Goal: Task Accomplishment & Management: Manage account settings

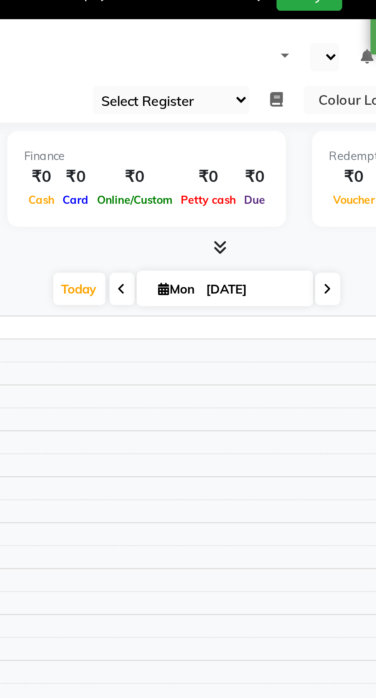
select select "75"
select select "en"
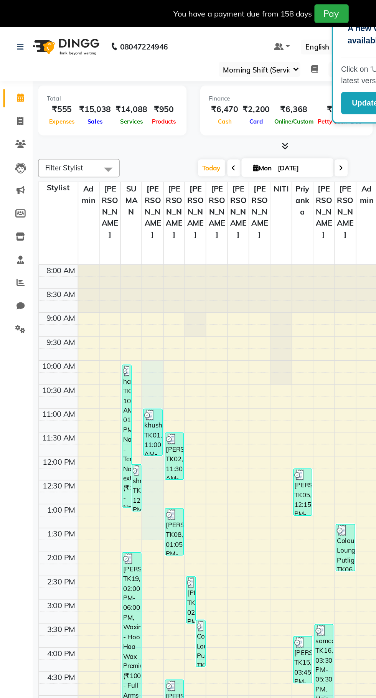
select select "70116"
select select "tentative"
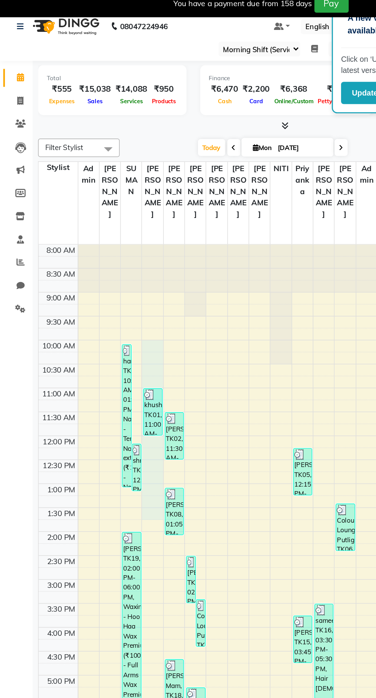
select select "600"
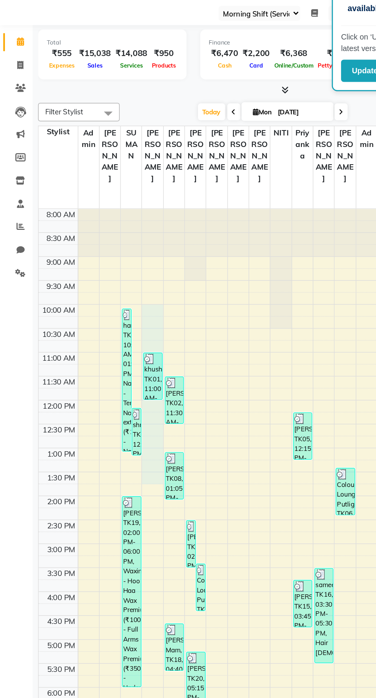
click at [249, 246] on td at bounding box center [213, 250] width 317 height 8
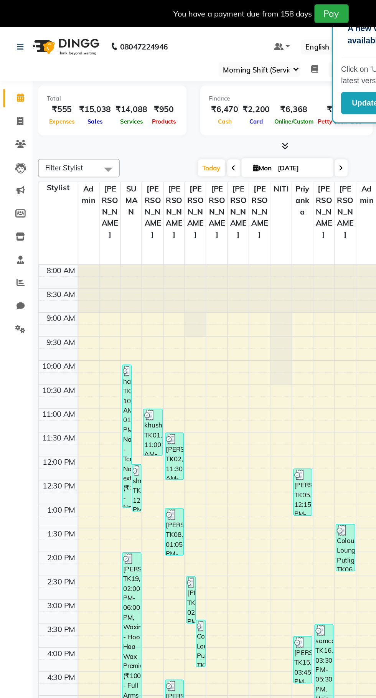
click at [252, 67] on button "Update" at bounding box center [257, 73] width 33 height 16
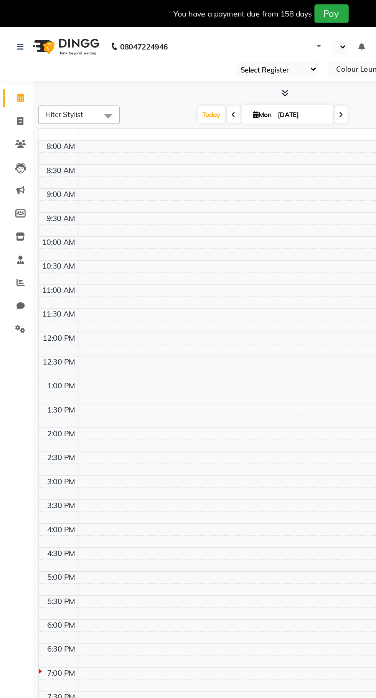
select select "75"
select select "en"
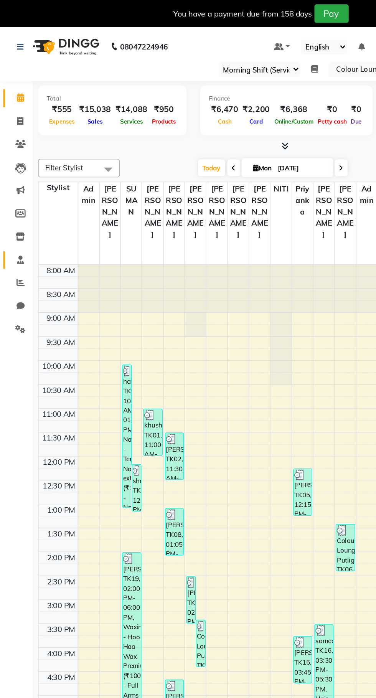
click at [17, 183] on icon at bounding box center [14, 183] width 5 height 6
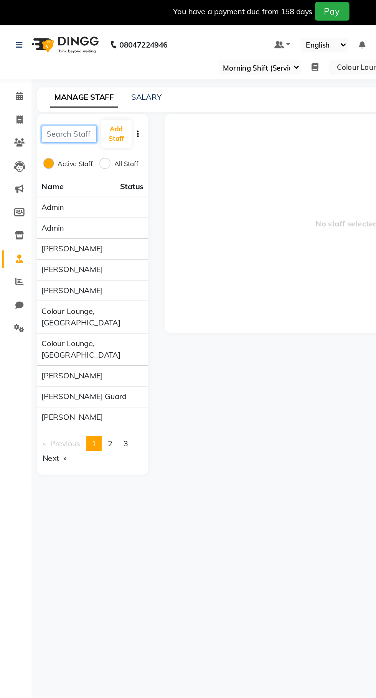
click at [44, 93] on input "text" at bounding box center [49, 96] width 39 height 12
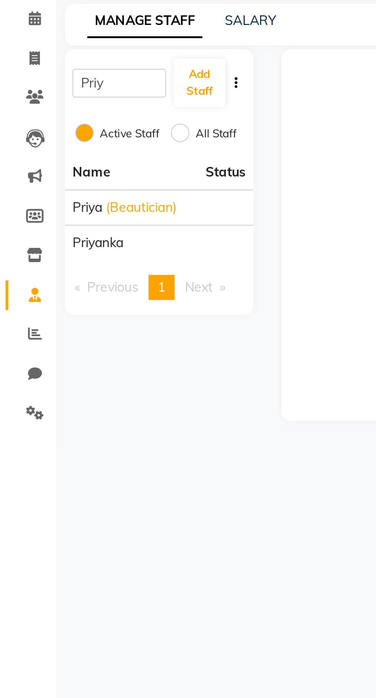
click at [60, 165] on div "priyanka" at bounding box center [66, 162] width 72 height 8
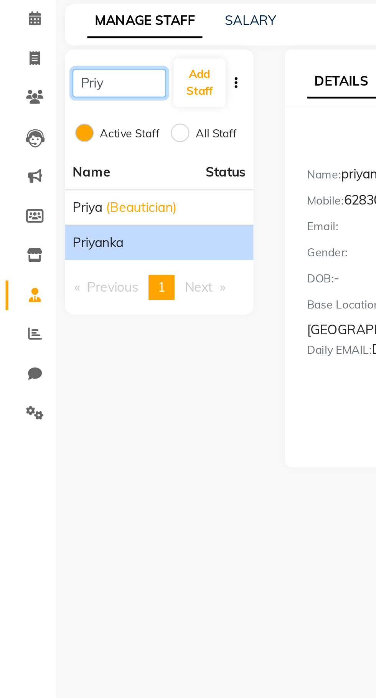
click at [53, 93] on input "Priy" at bounding box center [49, 96] width 39 height 12
type input "P"
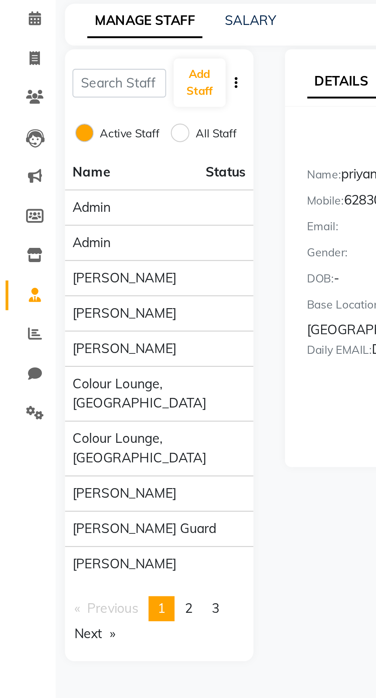
click at [73, 174] on div "[PERSON_NAME]" at bounding box center [66, 176] width 72 height 8
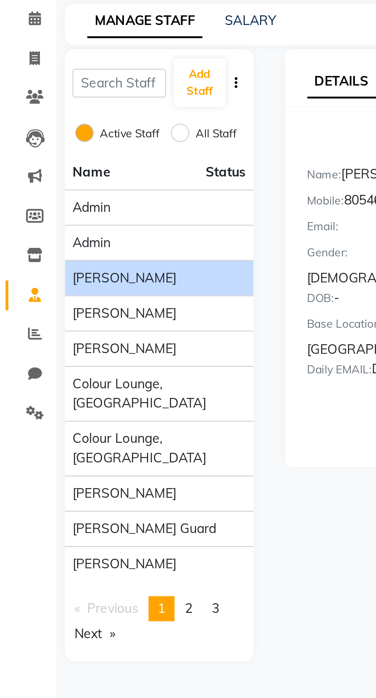
click at [79, 309] on span "2" at bounding box center [77, 312] width 3 height 7
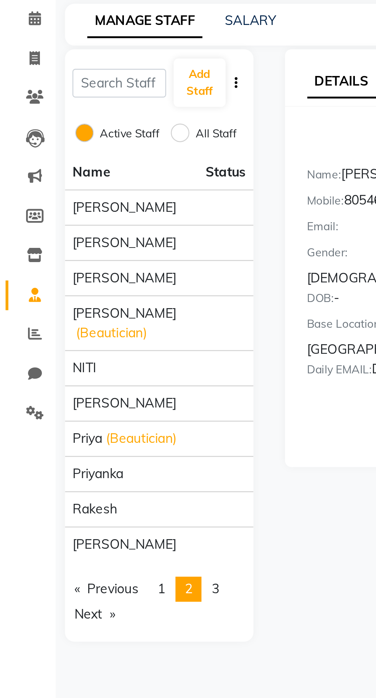
click at [72, 259] on div "priyanka" at bounding box center [66, 257] width 72 height 8
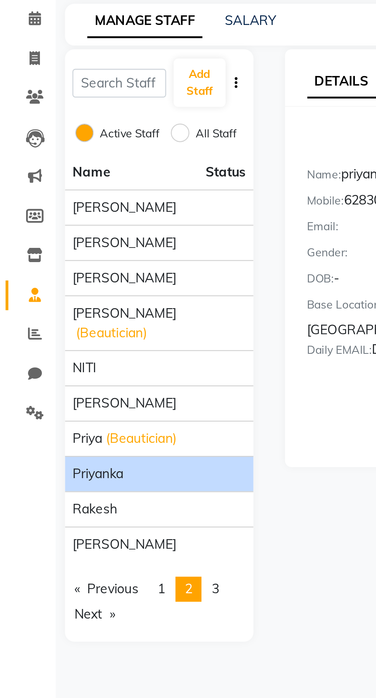
click at [85, 260] on div "priyanka" at bounding box center [66, 257] width 72 height 8
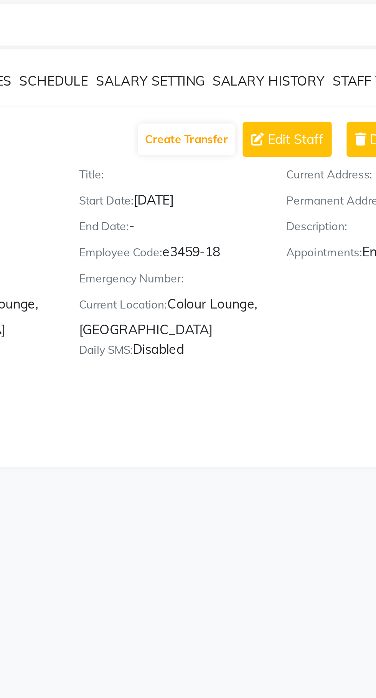
click at [298, 120] on span "Edit Staff" at bounding box center [302, 119] width 23 height 8
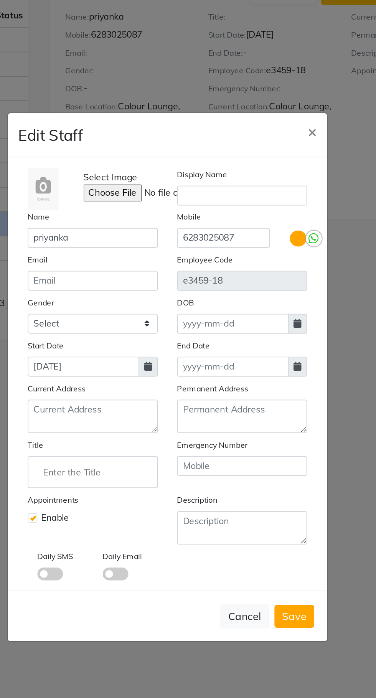
scroll to position [37, 0]
click at [232, 486] on button "Cancel" at bounding box center [235, 492] width 30 height 15
checkbox input "false"
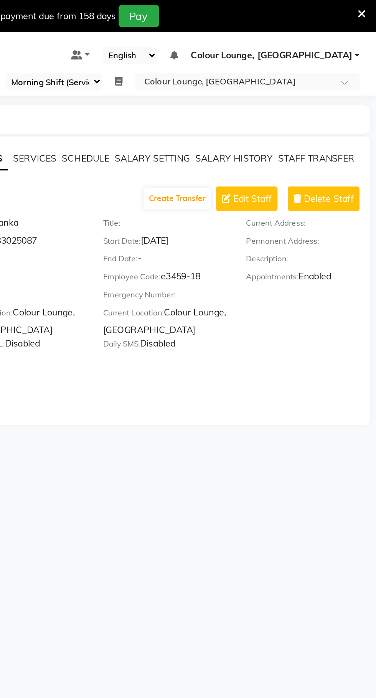
scroll to position [0, 0]
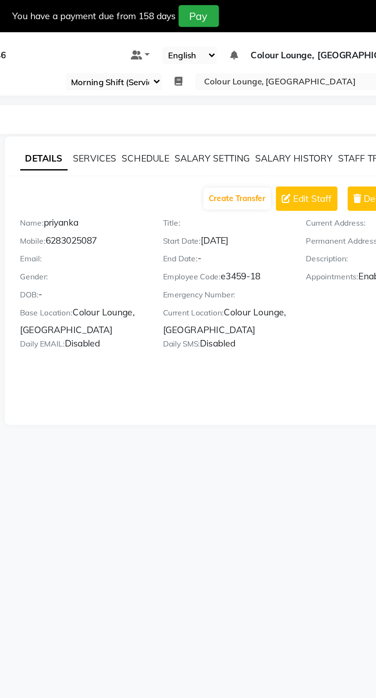
click at [294, 114] on button "Edit Staff" at bounding box center [298, 119] width 37 height 15
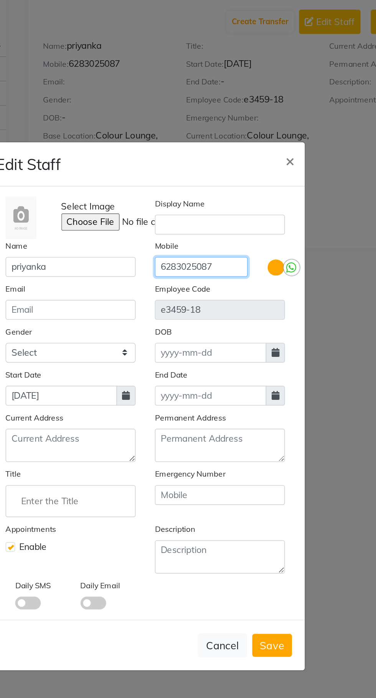
click at [242, 272] on input "6283025087" at bounding box center [222, 266] width 56 height 12
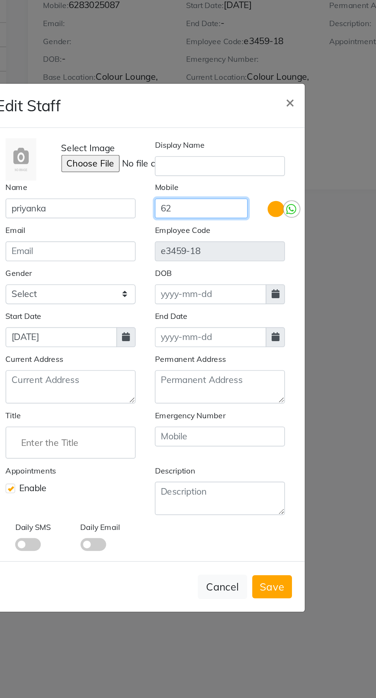
type input "6"
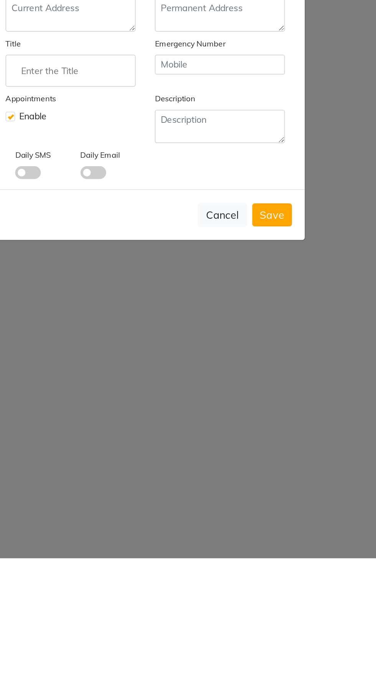
type input "7465027567"
click at [266, 496] on span "Save" at bounding box center [264, 493] width 15 height 8
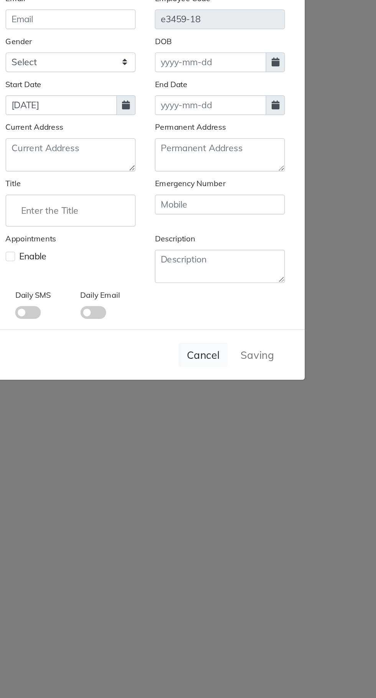
checkbox input "false"
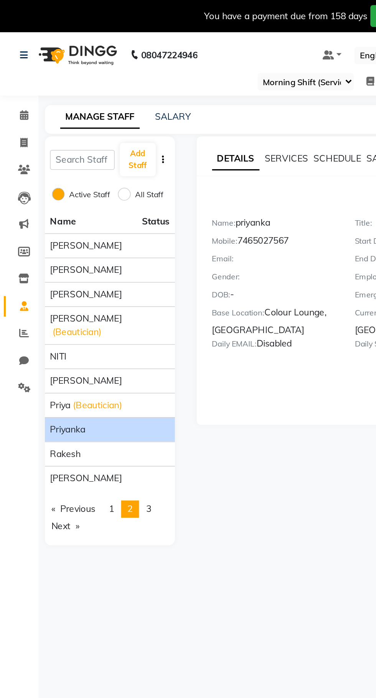
click at [54, 269] on div "Rakesh" at bounding box center [66, 272] width 72 height 8
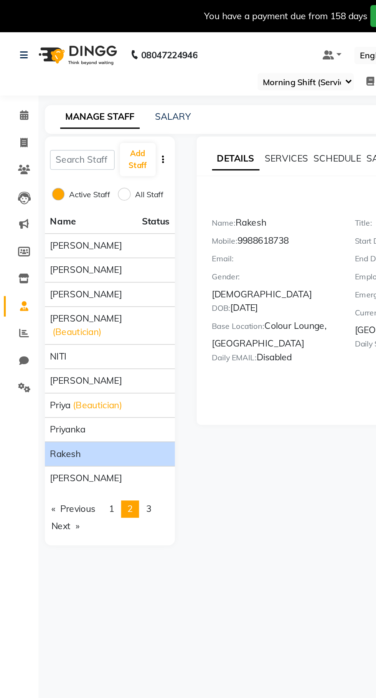
click at [48, 260] on span "priyanka" at bounding box center [40, 257] width 21 height 8
